Goal: Transaction & Acquisition: Purchase product/service

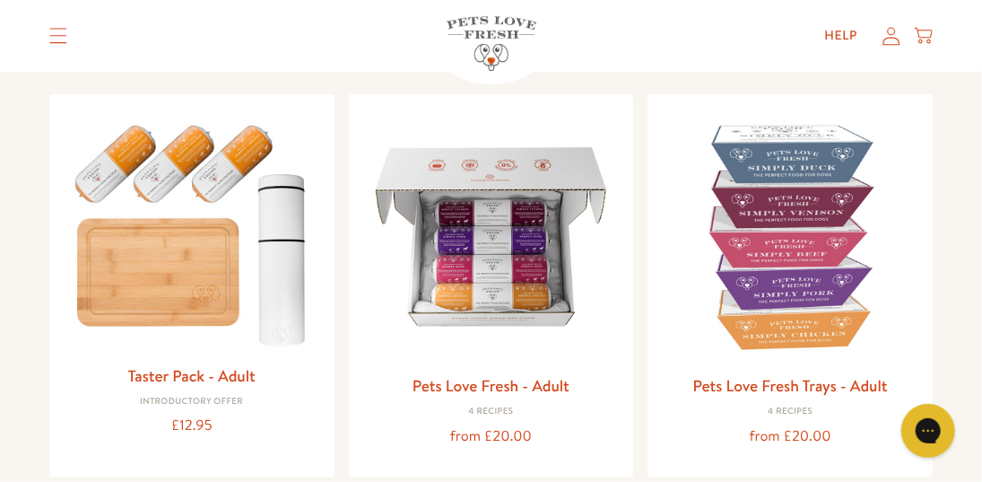
scroll to position [269, 0]
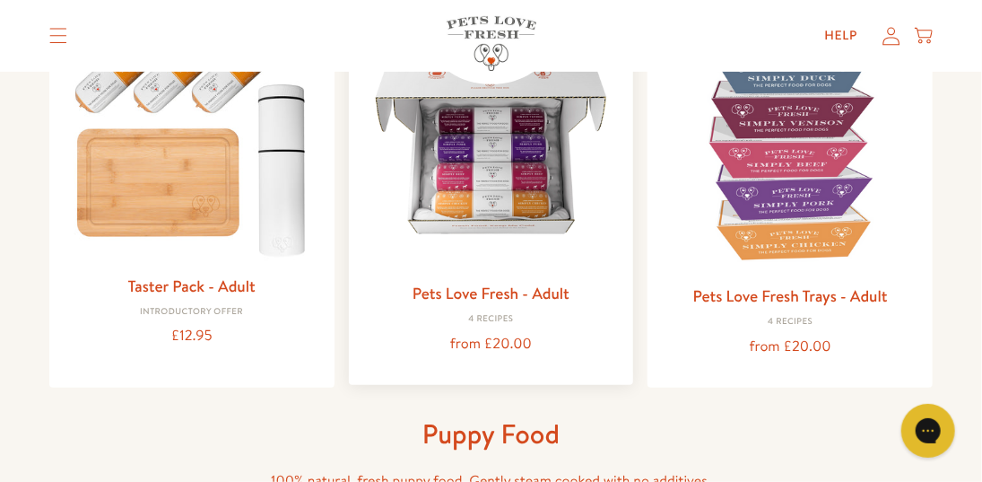
click at [506, 182] on img at bounding box center [491, 144] width 257 height 257
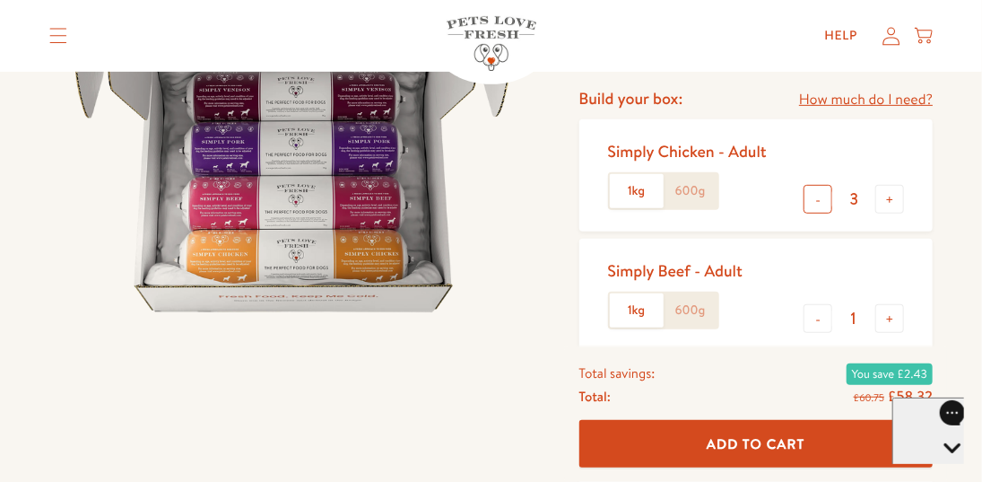
click at [819, 200] on button "-" at bounding box center [818, 199] width 29 height 29
type input "1"
click at [688, 200] on label "600g" at bounding box center [691, 191] width 54 height 34
click at [0, 0] on input "600g" at bounding box center [0, 0] width 0 height 0
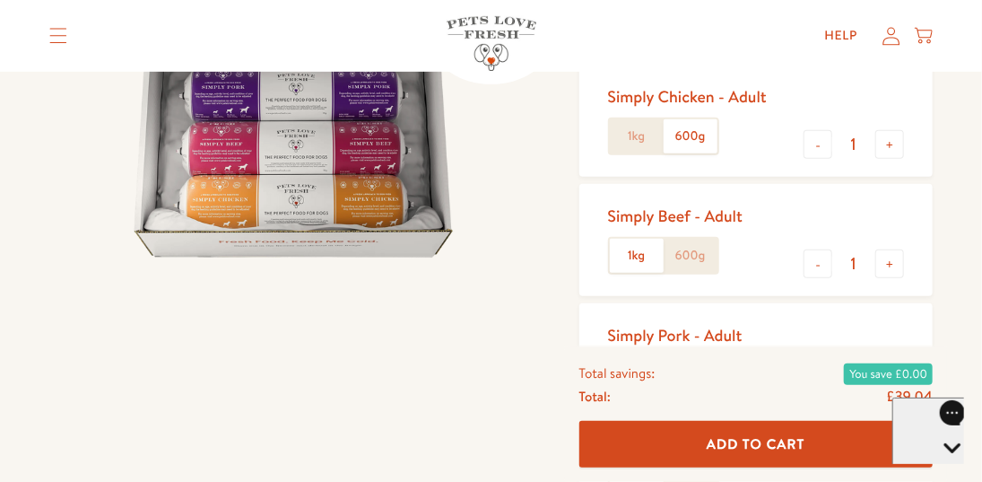
scroll to position [359, 0]
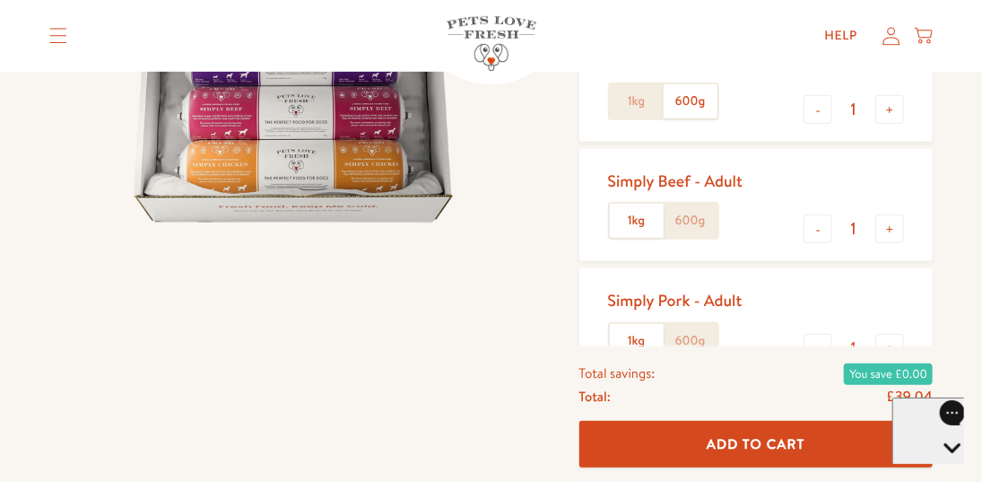
click at [687, 226] on label "600g" at bounding box center [691, 221] width 54 height 34
click at [0, 0] on input "600g" at bounding box center [0, 0] width 0 height 0
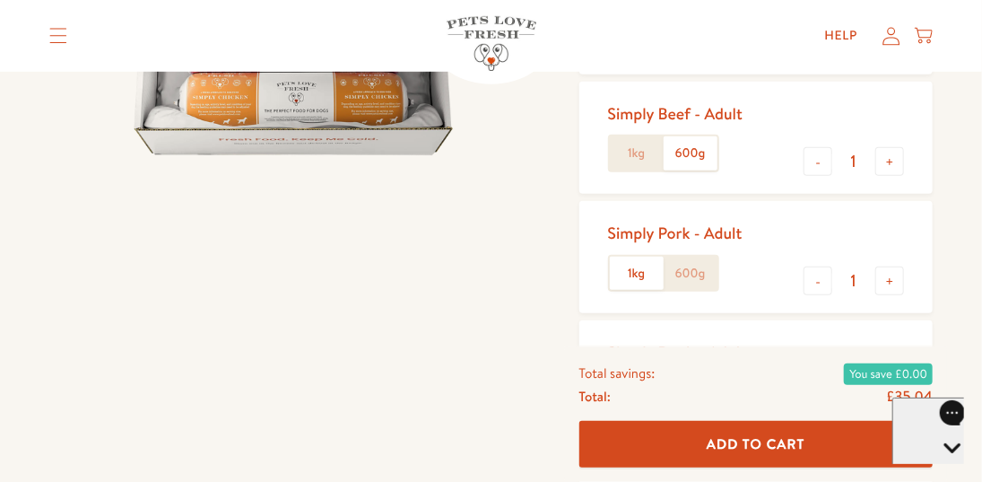
scroll to position [449, 0]
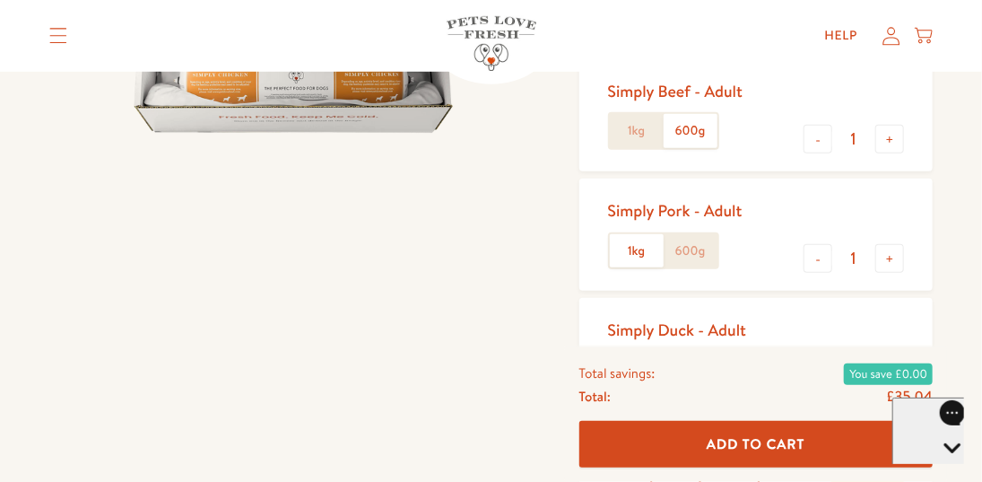
click at [707, 255] on label "600g" at bounding box center [691, 251] width 54 height 34
click at [0, 0] on input "600g" at bounding box center [0, 0] width 0 height 0
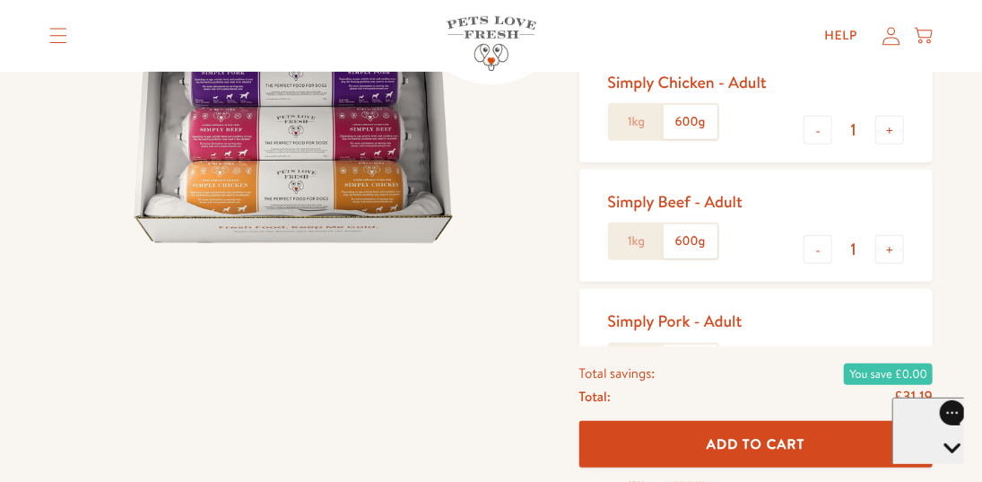
scroll to position [359, 0]
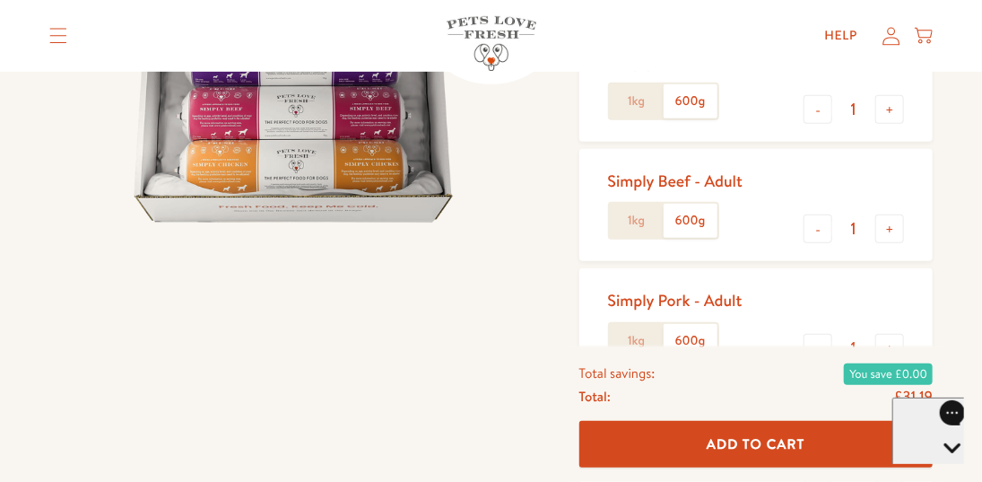
click at [633, 223] on label "1kg" at bounding box center [637, 221] width 54 height 34
click at [0, 0] on input "1kg" at bounding box center [0, 0] width 0 height 0
click at [637, 94] on label "1kg" at bounding box center [637, 101] width 54 height 34
click at [0, 0] on input "1kg" at bounding box center [0, 0] width 0 height 0
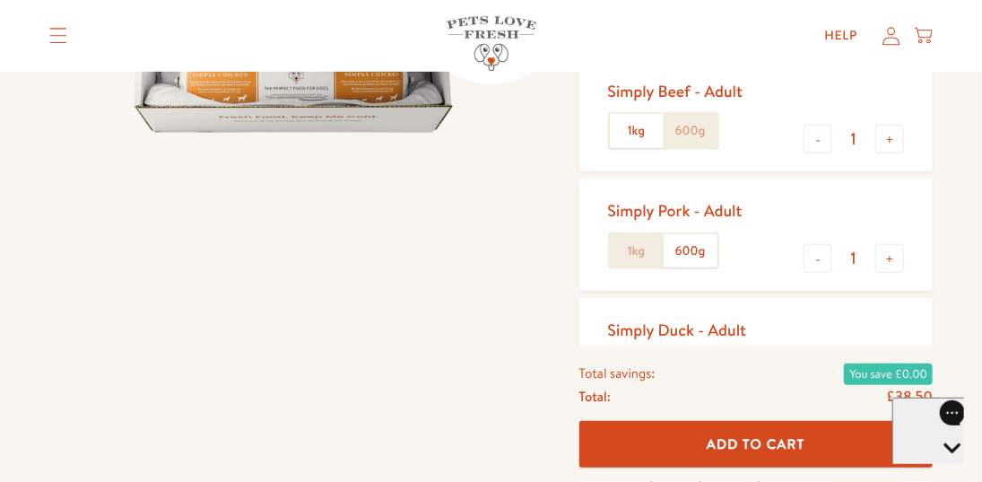
scroll to position [538, 0]
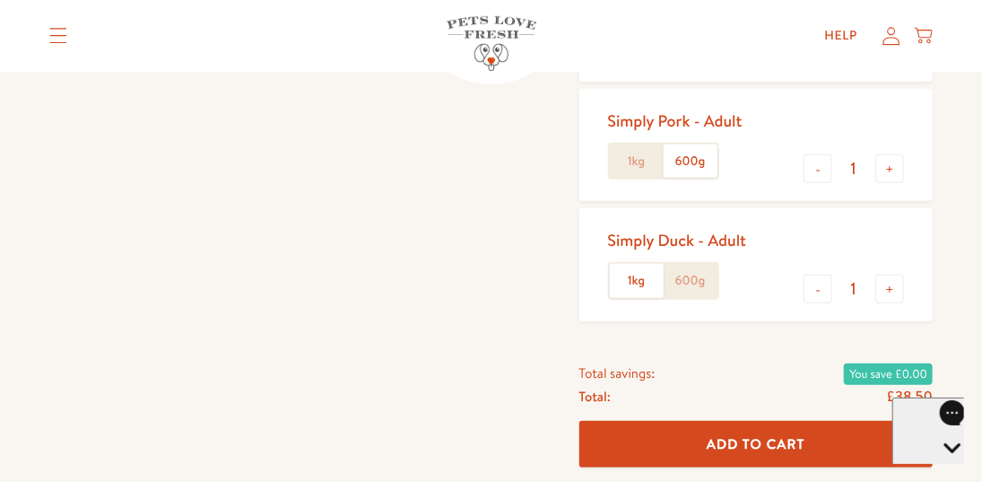
click at [637, 164] on label "1kg" at bounding box center [637, 161] width 54 height 34
click at [0, 0] on input "1kg" at bounding box center [0, 0] width 0 height 0
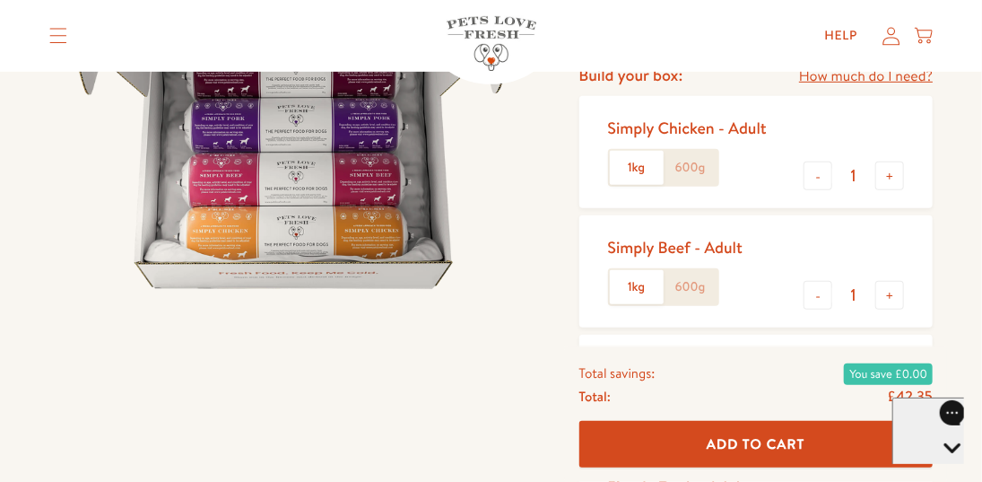
scroll to position [269, 0]
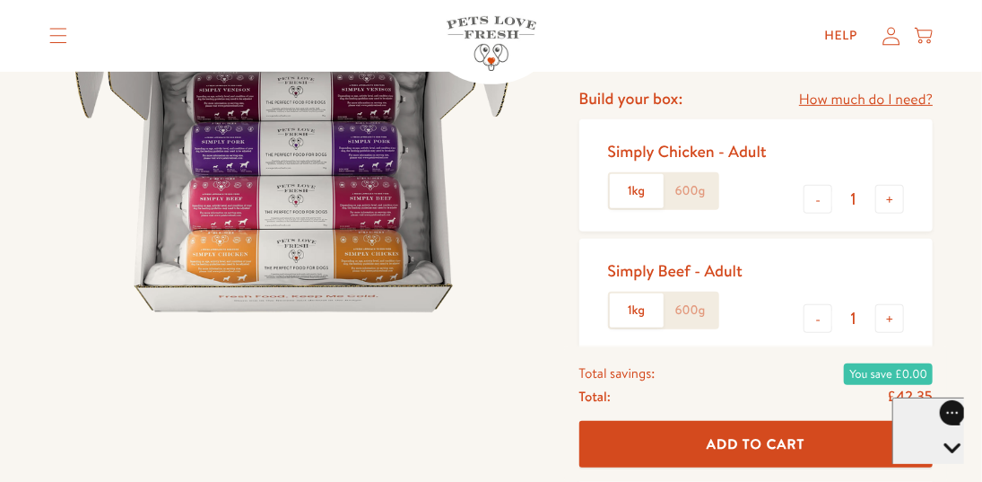
click at [683, 196] on label "600g" at bounding box center [691, 191] width 54 height 34
click at [0, 0] on input "600g" at bounding box center [0, 0] width 0 height 0
click at [633, 196] on label "1kg" at bounding box center [637, 191] width 54 height 34
click at [0, 0] on input "1kg" at bounding box center [0, 0] width 0 height 0
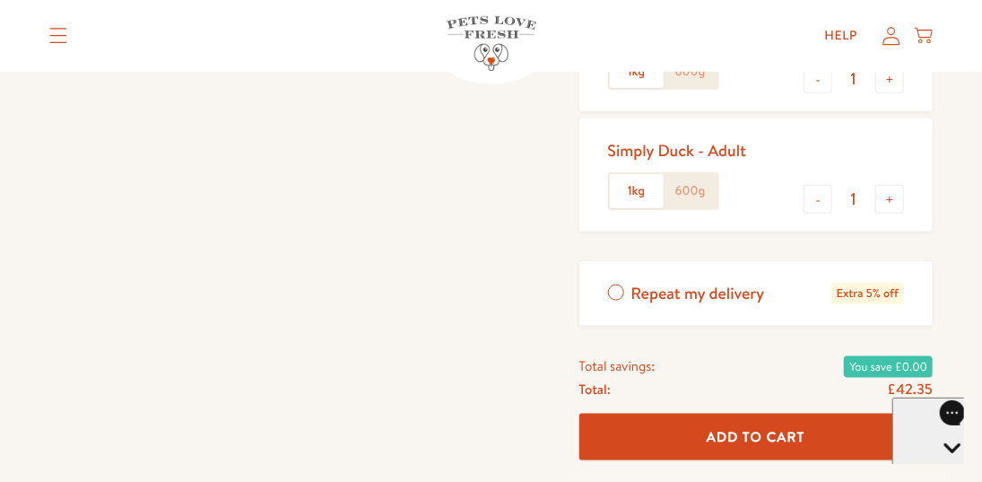
scroll to position [718, 0]
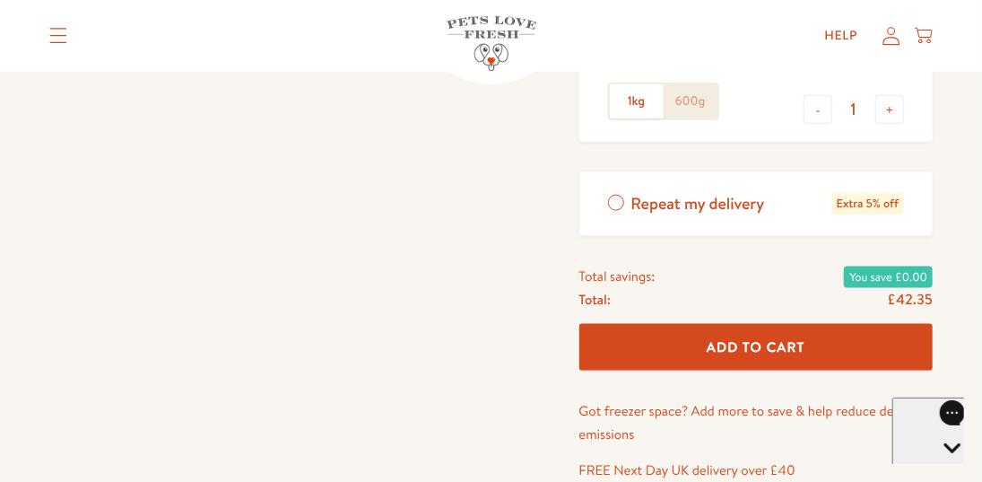
click at [615, 202] on label "Repeat my delivery Extra 5% off" at bounding box center [757, 203] width 354 height 65
click at [0, 0] on input "Repeat my delivery Extra 5% off" at bounding box center [0, 0] width 0 height 0
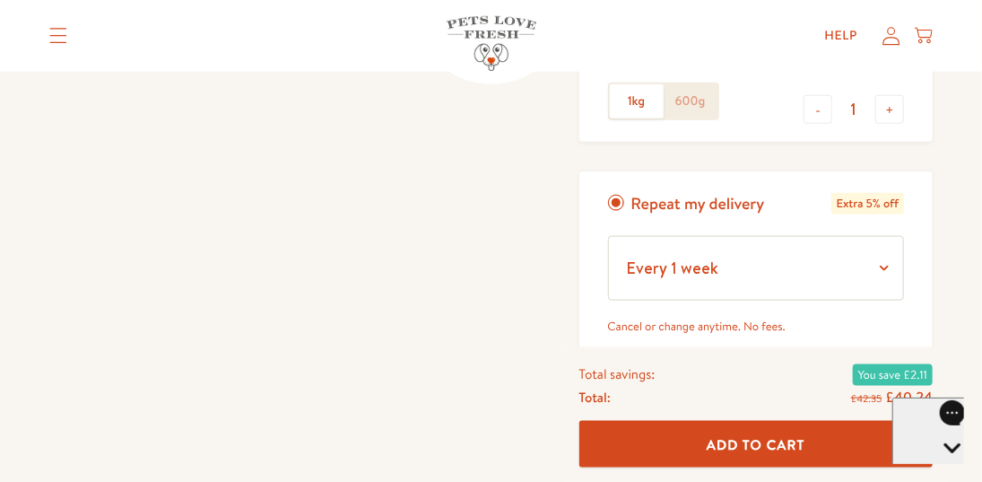
scroll to position [807, 0]
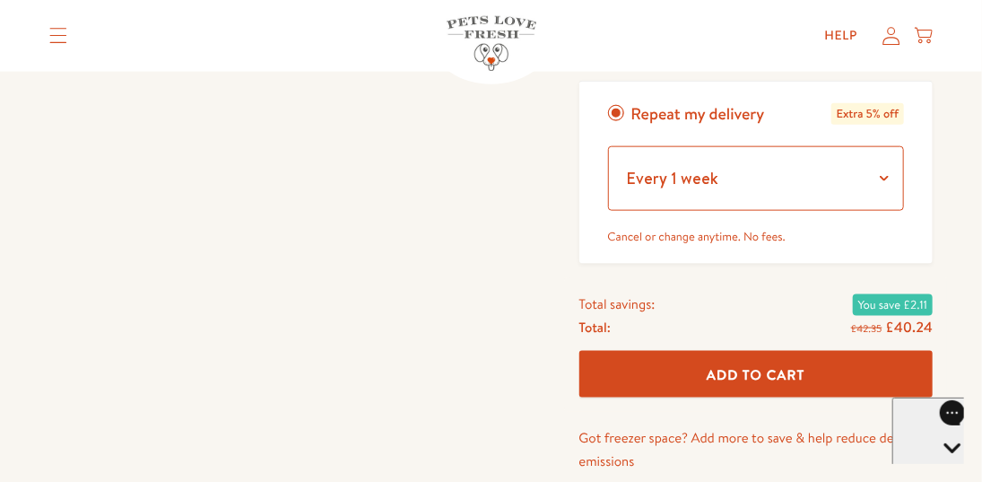
click at [885, 178] on select "Every 1 week Every 2 weeks Every 3 weeks Every 5 weeks Every 7 weeks Every 11 w…" at bounding box center [756, 178] width 297 height 65
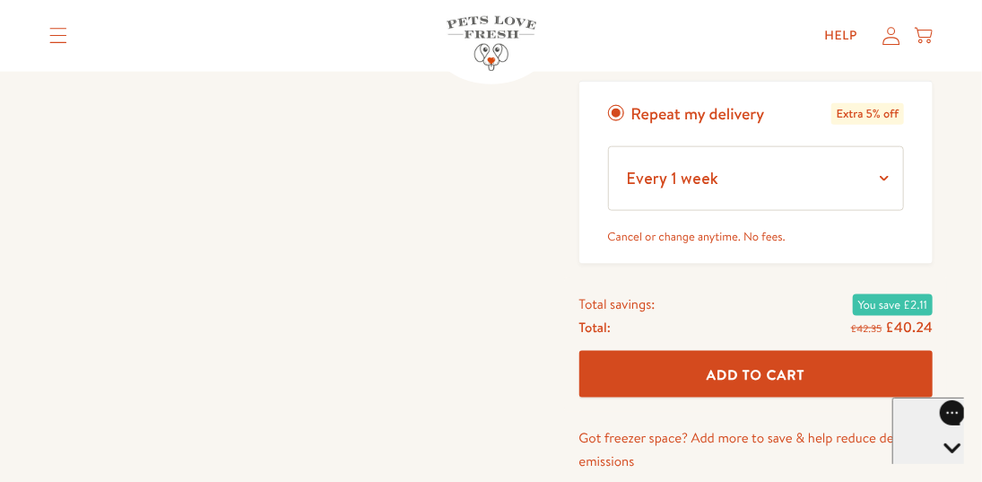
click at [613, 106] on label "Repeat my delivery Extra 5% off" at bounding box center [757, 114] width 354 height 65
click at [0, 0] on input "Repeat my delivery Extra 5% off" at bounding box center [0, 0] width 0 height 0
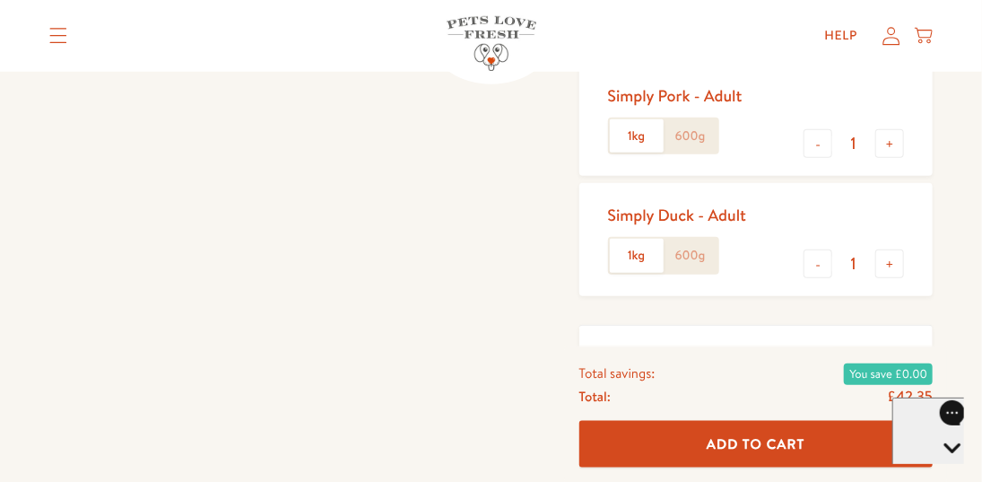
scroll to position [538, 0]
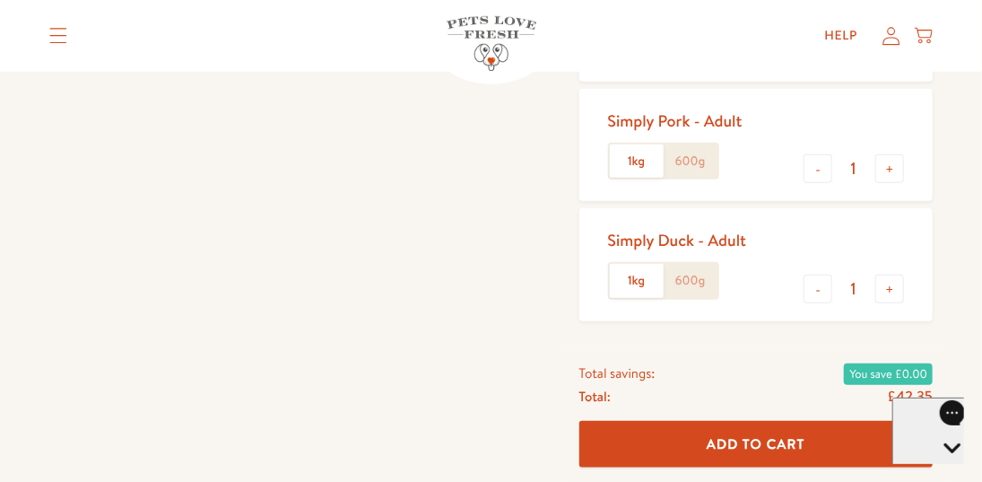
click at [685, 283] on label "600g" at bounding box center [691, 281] width 54 height 34
click at [0, 0] on input "600g" at bounding box center [0, 0] width 0 height 0
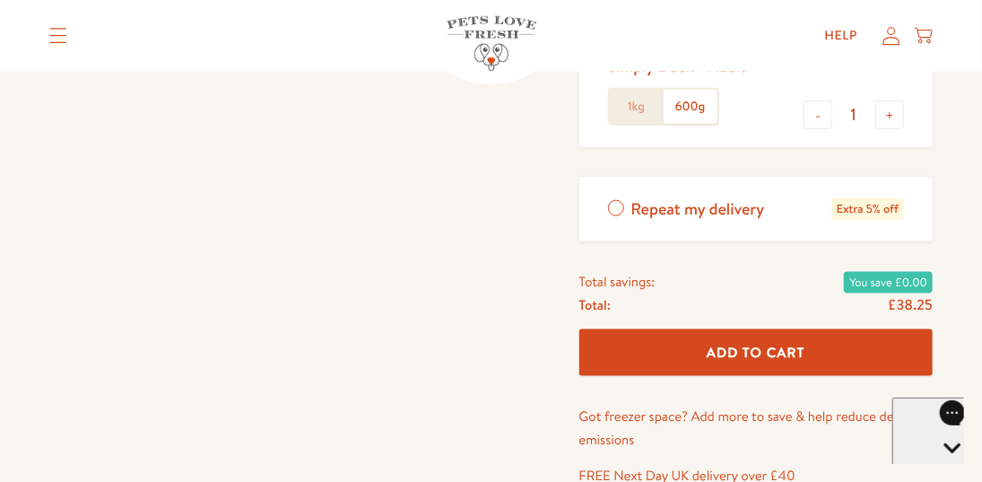
scroll to position [807, 0]
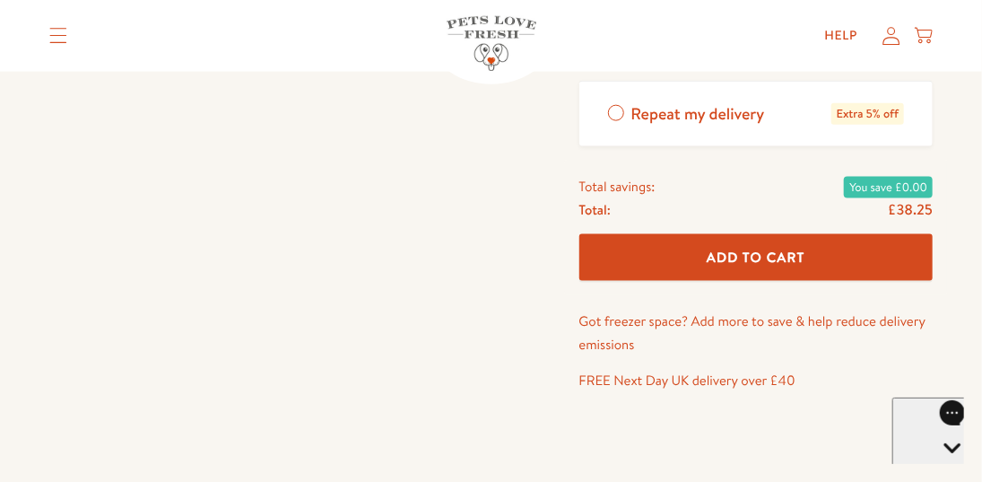
click at [739, 258] on span "Add To Cart" at bounding box center [756, 257] width 99 height 19
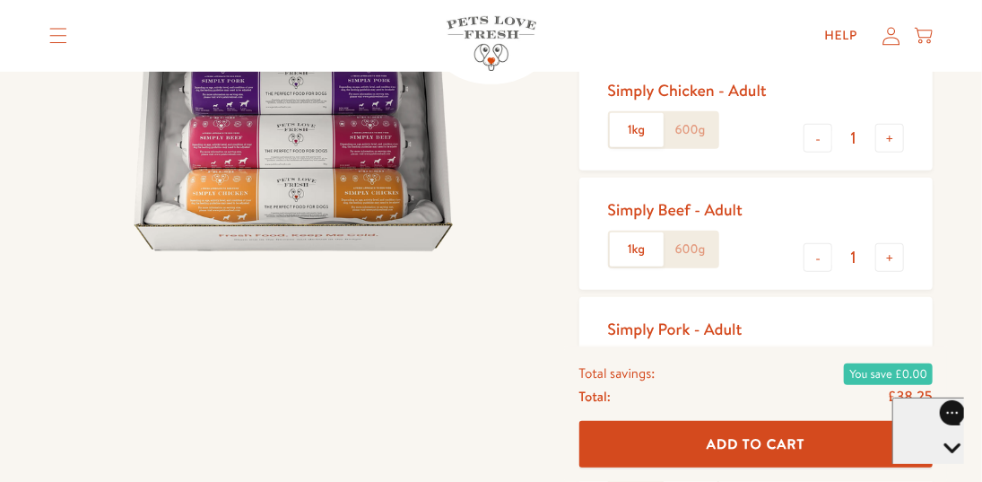
scroll to position [269, 0]
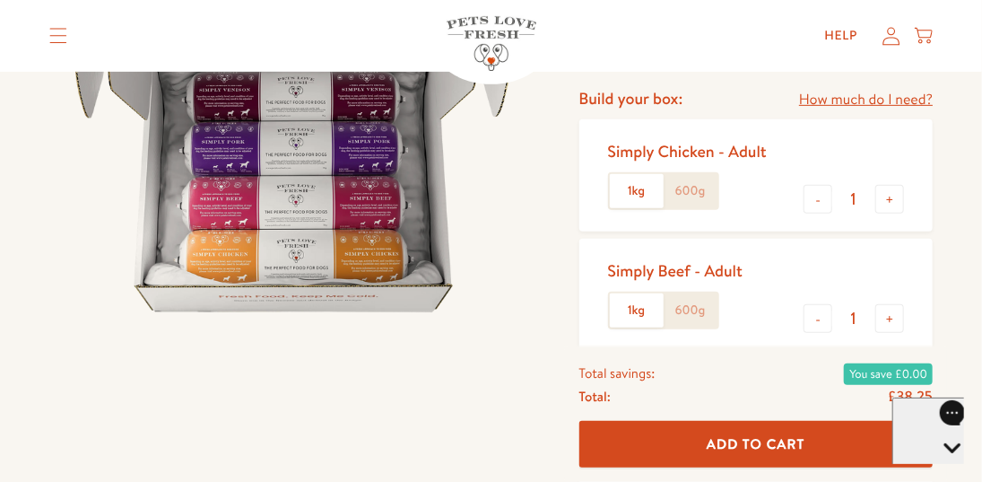
click at [696, 191] on label "600g" at bounding box center [691, 191] width 54 height 34
click at [0, 0] on input "600g" at bounding box center [0, 0] width 0 height 0
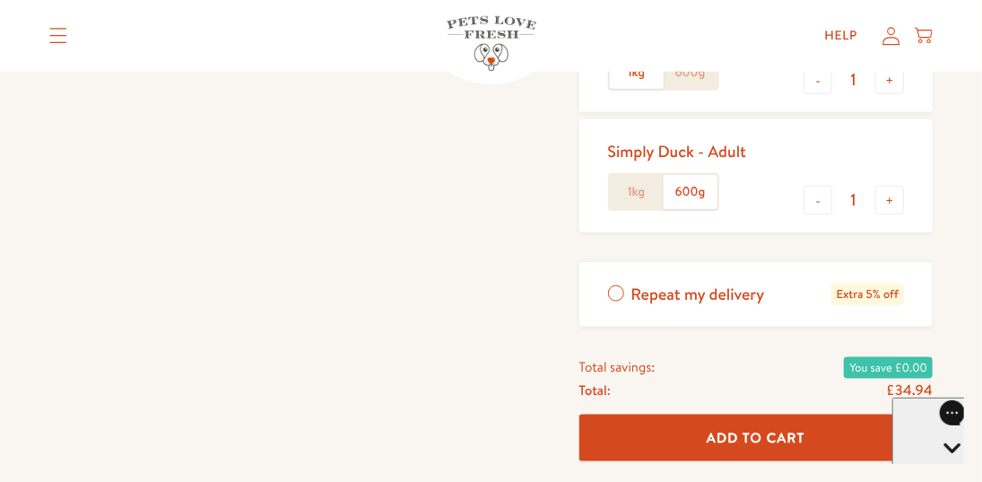
scroll to position [628, 0]
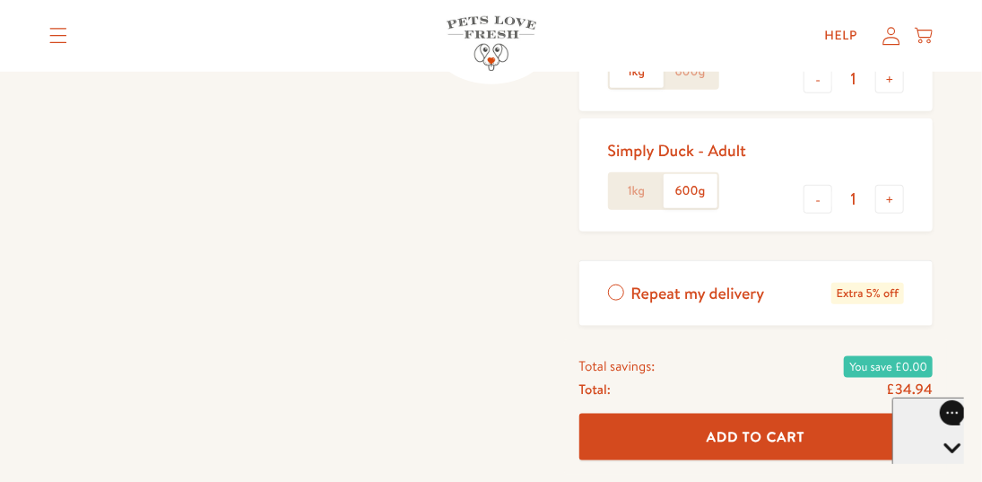
click at [749, 432] on span "Add To Cart" at bounding box center [756, 436] width 99 height 19
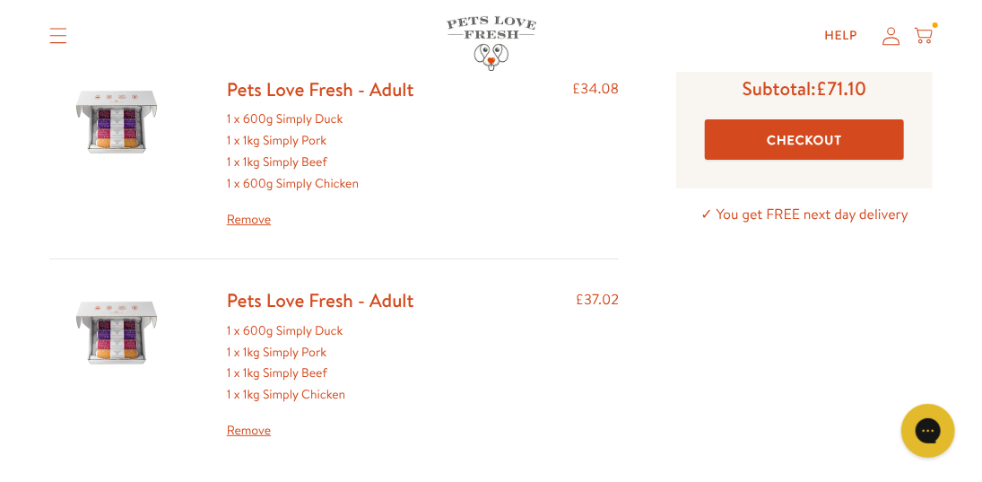
scroll to position [179, 0]
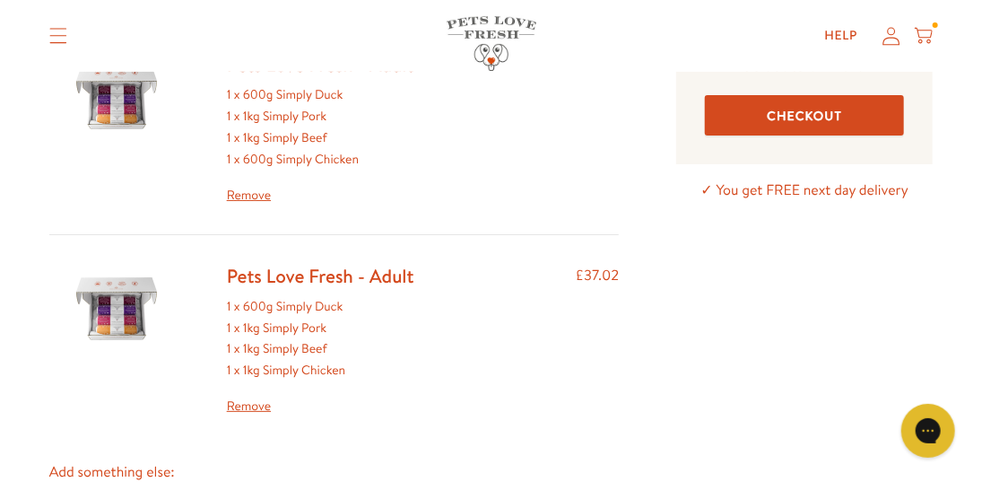
click at [257, 412] on link "Remove" at bounding box center [321, 407] width 188 height 22
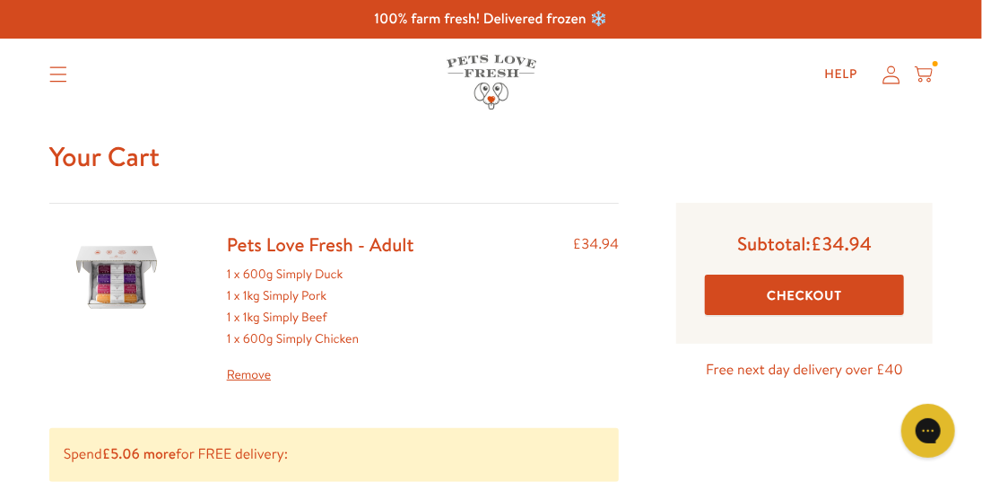
click at [794, 292] on button "Checkout" at bounding box center [804, 295] width 199 height 40
